Goal: Transaction & Acquisition: Purchase product/service

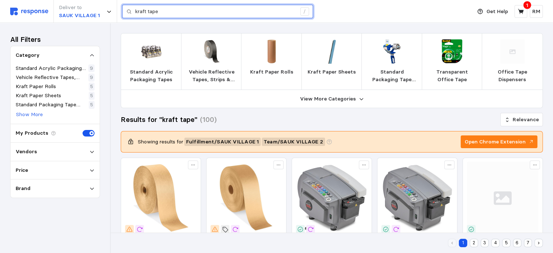
drag, startPoint x: 176, startPoint y: 12, endPoint x: 118, endPoint y: 12, distance: 58.2
click at [118, 12] on div "Deliver to SAUK VILLAGE 1 kraft tape /" at bounding box center [239, 11] width 458 height 23
type input "copy paper"
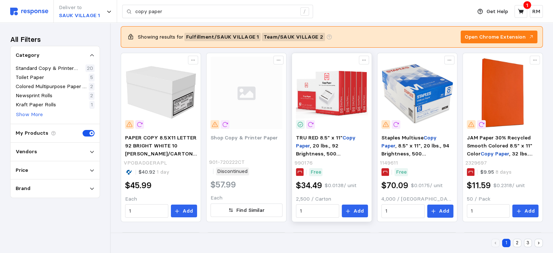
scroll to position [105, 0]
click at [319, 213] on input "1" at bounding box center [317, 210] width 35 height 13
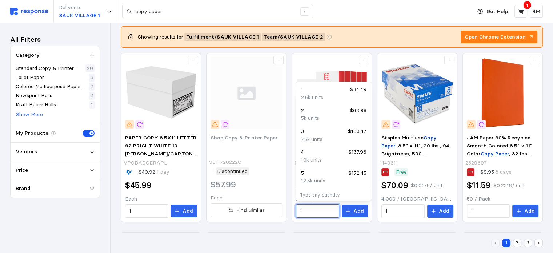
click at [320, 128] on div "3 $103.47" at bounding box center [333, 131] width 65 height 8
type input "3"
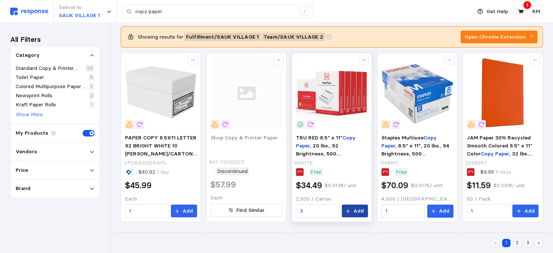
click at [356, 209] on p "Add" at bounding box center [358, 211] width 11 height 8
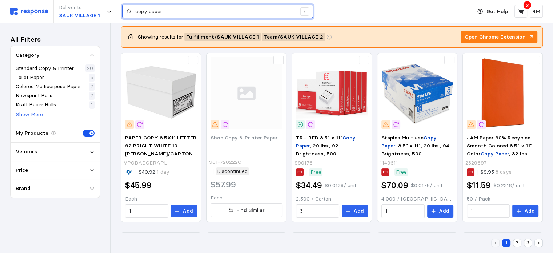
drag, startPoint x: 166, startPoint y: 10, endPoint x: 134, endPoint y: 8, distance: 32.1
click at [134, 8] on div "copy paper /" at bounding box center [217, 12] width 191 height 14
paste input "K8299"
type input "K8299"
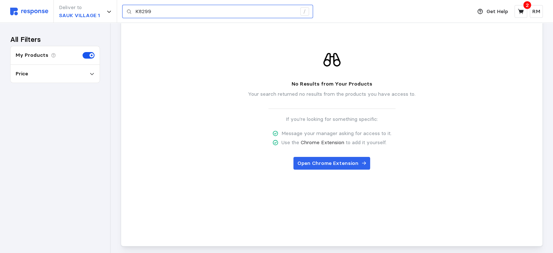
scroll to position [25, 0]
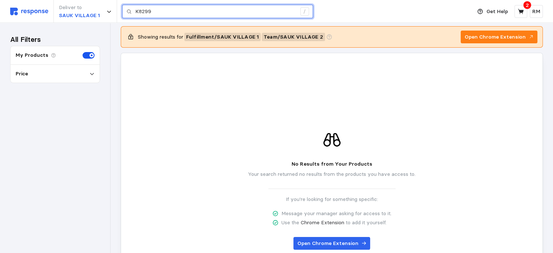
drag, startPoint x: 168, startPoint y: 11, endPoint x: 128, endPoint y: 4, distance: 40.5
click at [128, 5] on div "K8299 /" at bounding box center [217, 12] width 191 height 14
drag, startPoint x: 191, startPoint y: 8, endPoint x: 135, endPoint y: 13, distance: 56.6
click at [135, 13] on input "14x6x8" at bounding box center [215, 11] width 161 height 13
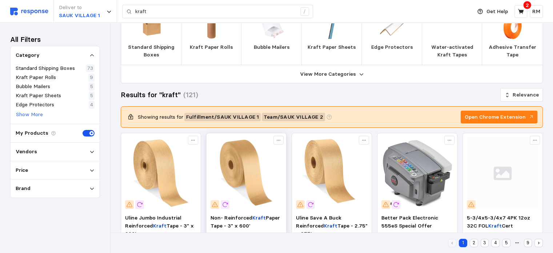
scroll to position [105, 0]
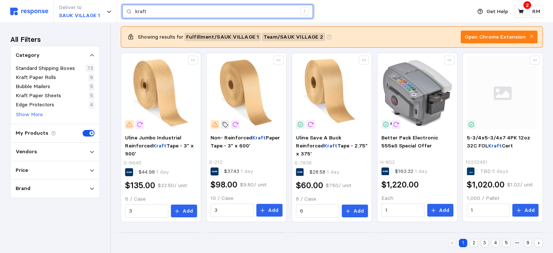
drag, startPoint x: 168, startPoint y: 13, endPoint x: 128, endPoint y: 15, distance: 40.0
click at [128, 15] on div "kraft /" at bounding box center [217, 12] width 191 height 14
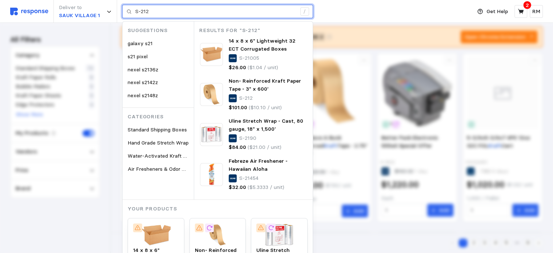
type input "S-212"
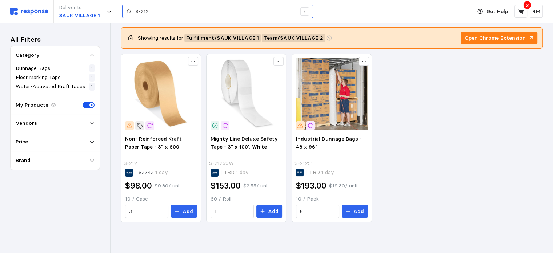
scroll to position [23, 0]
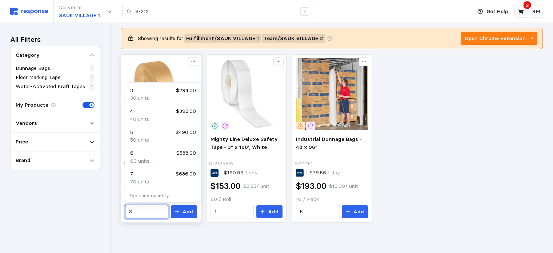
drag, startPoint x: 137, startPoint y: 209, endPoint x: 122, endPoint y: 206, distance: 15.2
click at [122, 206] on div "Non- Reinforced Kraft Paper Tape - 3" x 600' S-212 $37.43 1 day $98.00 $9.80 / …" at bounding box center [160, 177] width 77 height 88
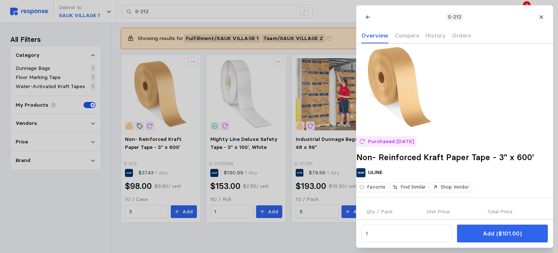
click at [132, 209] on div at bounding box center [279, 126] width 558 height 253
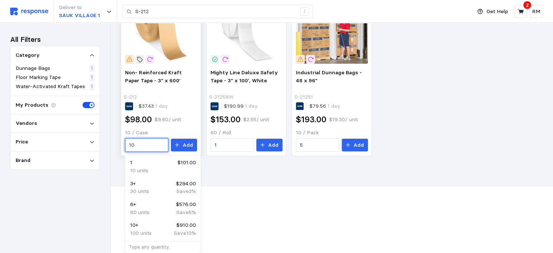
scroll to position [27, 0]
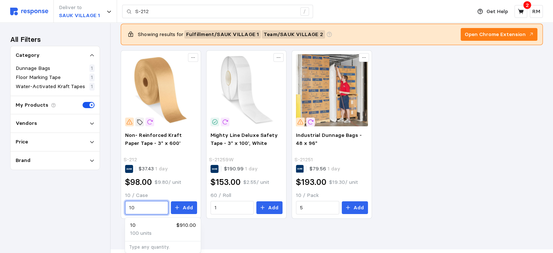
click at [141, 225] on div "10 $910.00" at bounding box center [162, 225] width 65 height 8
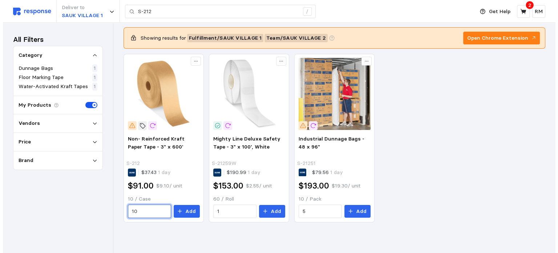
scroll to position [23, 0]
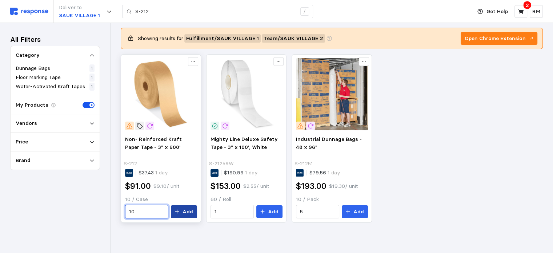
type input "10"
click at [183, 211] on button "Add" at bounding box center [184, 211] width 26 height 13
click at [519, 14] on icon at bounding box center [521, 11] width 7 height 7
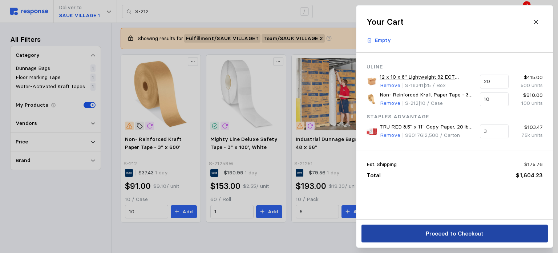
click at [414, 233] on button "Proceed to Checkout" at bounding box center [455, 233] width 186 height 18
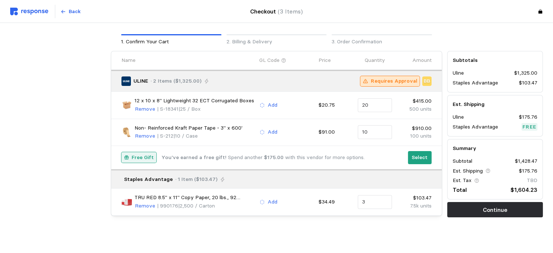
click at [431, 160] on div "Select" at bounding box center [419, 157] width 29 height 18
click at [421, 153] on p "Select" at bounding box center [419, 157] width 16 height 8
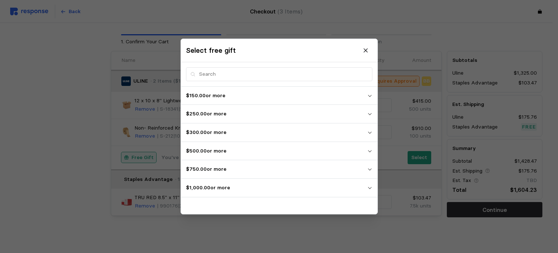
click at [308, 185] on p "$1,000.00 or more" at bounding box center [276, 188] width 181 height 8
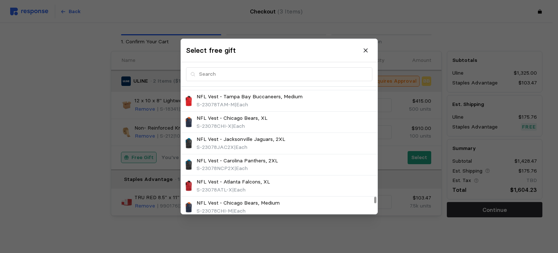
scroll to position [2830, 0]
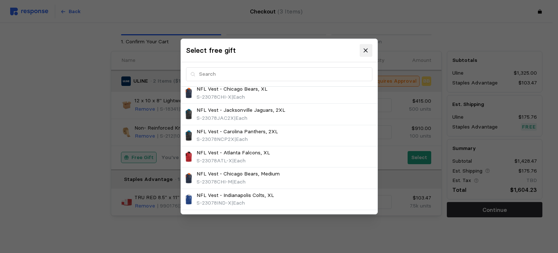
click at [365, 53] on icon at bounding box center [366, 50] width 7 height 7
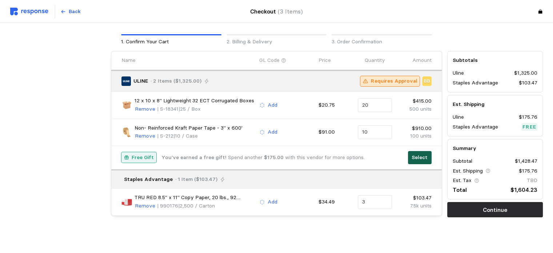
click at [424, 157] on p "Select" at bounding box center [419, 157] width 16 height 8
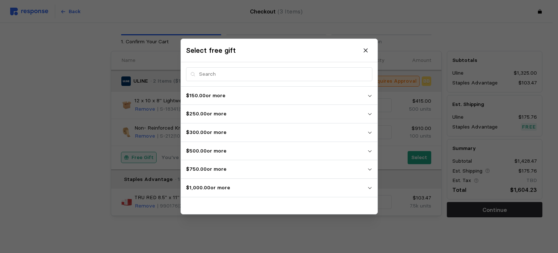
click at [367, 189] on p "$1,000.00 or more" at bounding box center [276, 188] width 181 height 8
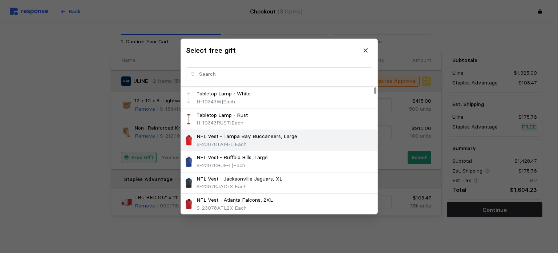
scroll to position [0, 0]
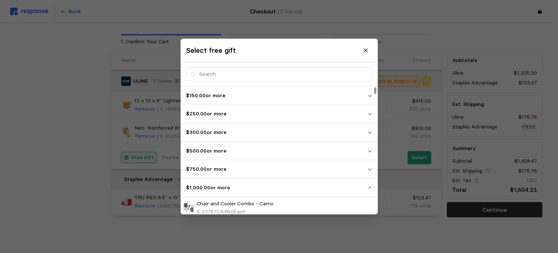
click at [285, 170] on p "$750.00 or more" at bounding box center [276, 169] width 181 height 8
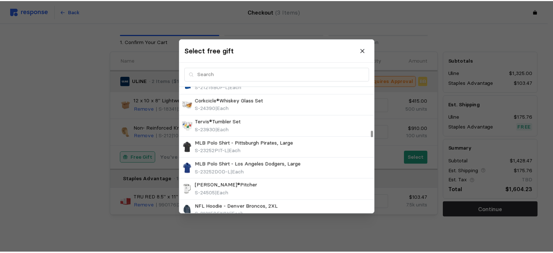
scroll to position [3795, 0]
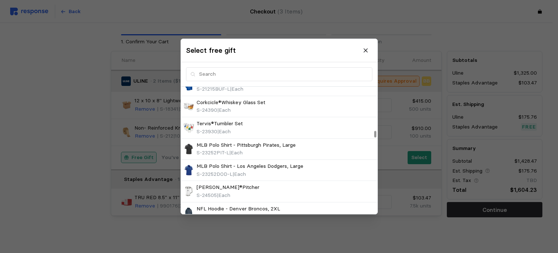
click at [283, 183] on div "[PERSON_NAME]®Pitcher S-24505 | Each" at bounding box center [280, 191] width 192 height 16
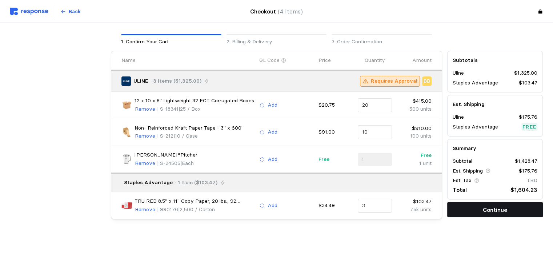
click at [475, 210] on button "Continue" at bounding box center [495, 209] width 96 height 15
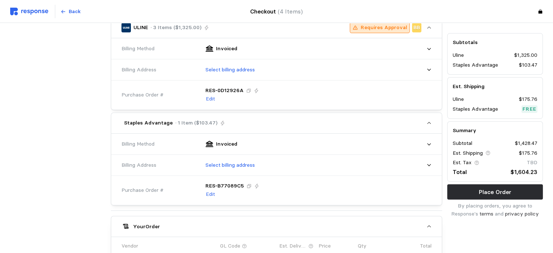
scroll to position [253, 0]
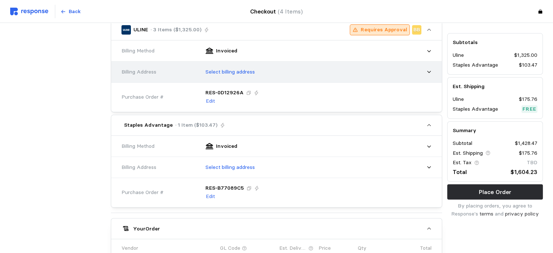
click at [325, 68] on div "Select billing address" at bounding box center [315, 72] width 231 height 18
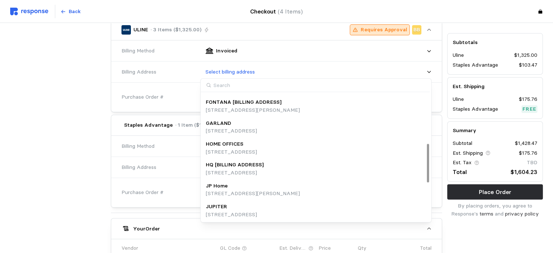
scroll to position [165, 0]
click at [263, 162] on div "HQ [BILLING ADDRESS]" at bounding box center [235, 164] width 58 height 8
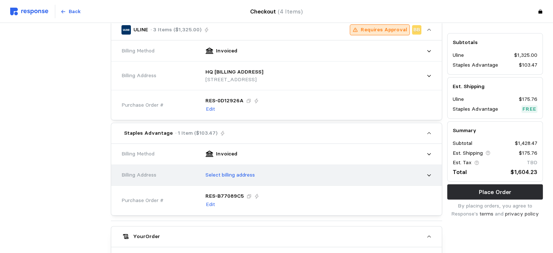
click at [239, 177] on p "Select billing address" at bounding box center [229, 175] width 49 height 8
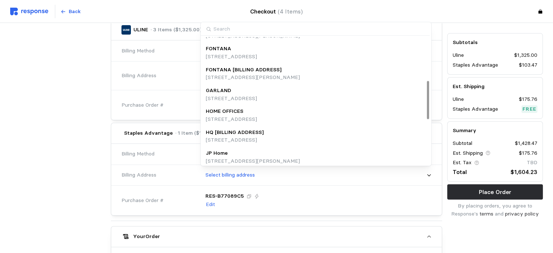
scroll to position [144, 0]
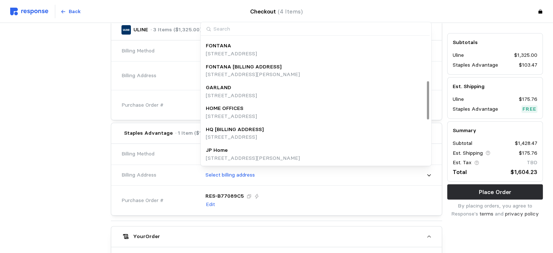
click at [255, 131] on p "HQ [BILLING ADDRESS]" at bounding box center [235, 129] width 58 height 8
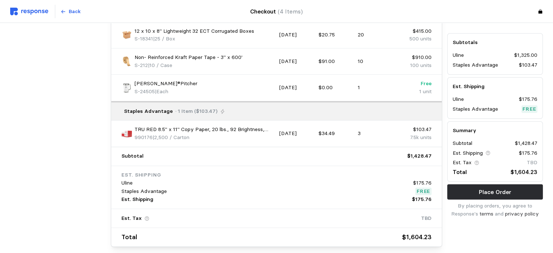
scroll to position [526, 0]
click at [471, 189] on button "Place Order" at bounding box center [495, 191] width 96 height 15
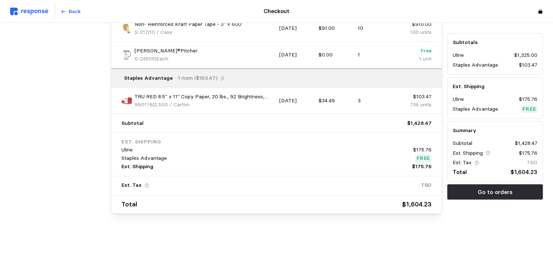
scroll to position [555, 0]
click at [502, 196] on p "Go to orders" at bounding box center [494, 191] width 35 height 9
